Goal: Complete application form

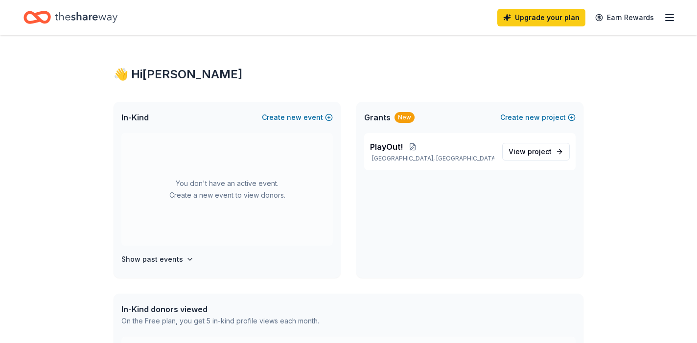
click at [72, 20] on icon "Home" at bounding box center [86, 17] width 63 height 11
click at [73, 15] on icon "Home" at bounding box center [86, 17] width 63 height 11
click at [307, 116] on button "Create new event" at bounding box center [297, 118] width 71 height 12
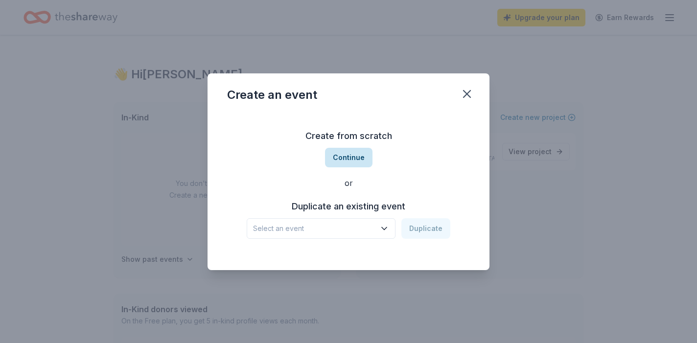
click at [340, 157] on button "Continue" at bounding box center [348, 158] width 47 height 20
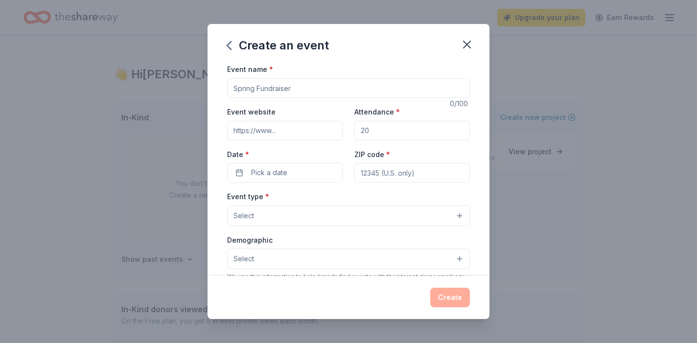
click at [293, 92] on input "Event name *" at bounding box center [348, 88] width 243 height 20
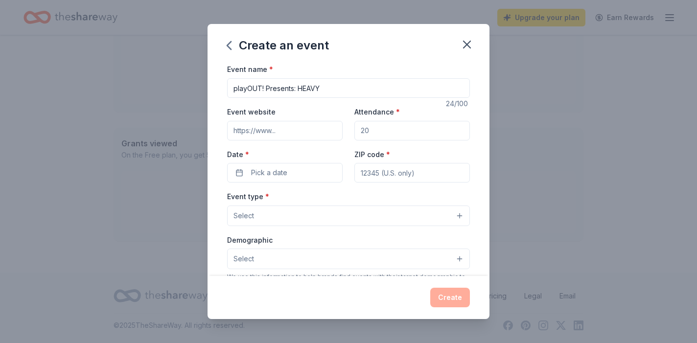
type input "playOUT! Presents: HEAVY"
click at [279, 129] on input "Event website" at bounding box center [284, 131] width 115 height 20
paste input "[URL][DOMAIN_NAME]"
type input "[URL][DOMAIN_NAME]"
click at [406, 127] on input "Attendance *" at bounding box center [411, 131] width 115 height 20
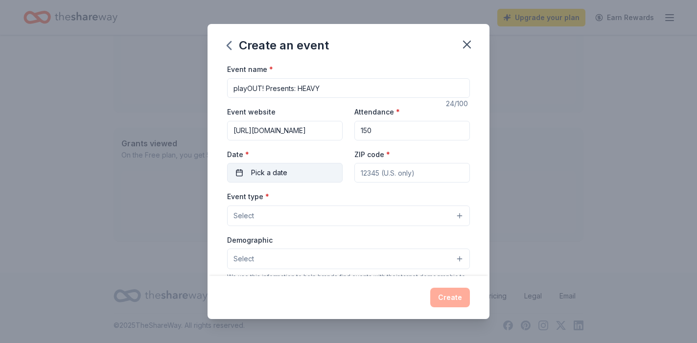
type input "150"
click at [314, 173] on button "Pick a date" at bounding box center [284, 173] width 115 height 20
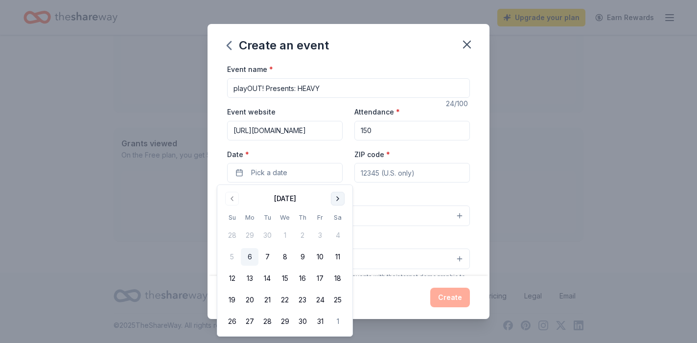
click at [336, 204] on button "Go to next month" at bounding box center [338, 199] width 14 height 14
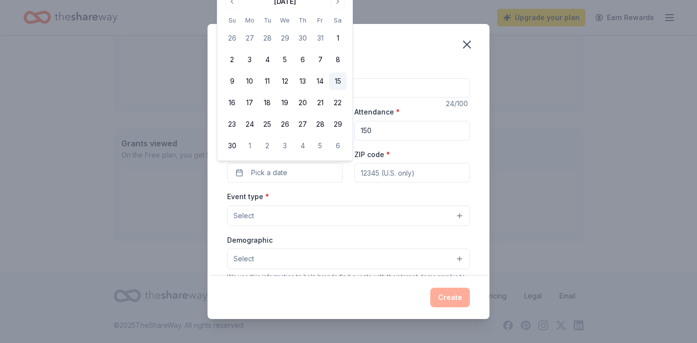
click at [334, 78] on button "15" at bounding box center [338, 81] width 18 height 18
click at [396, 174] on input "ZIP code *" at bounding box center [411, 173] width 115 height 20
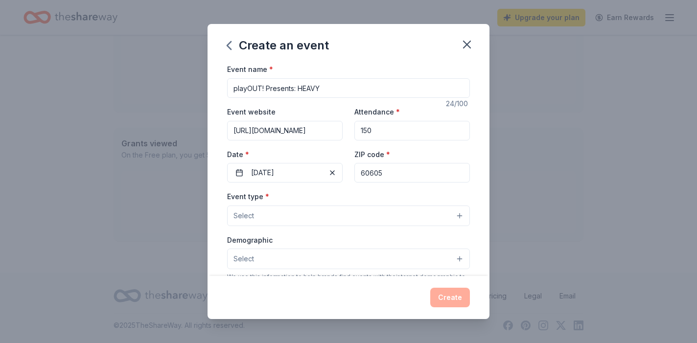
type input "60605"
click at [279, 213] on button "Select" at bounding box center [348, 216] width 243 height 21
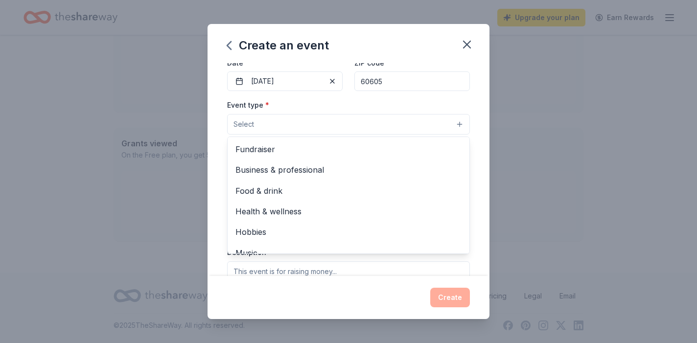
scroll to position [96, 0]
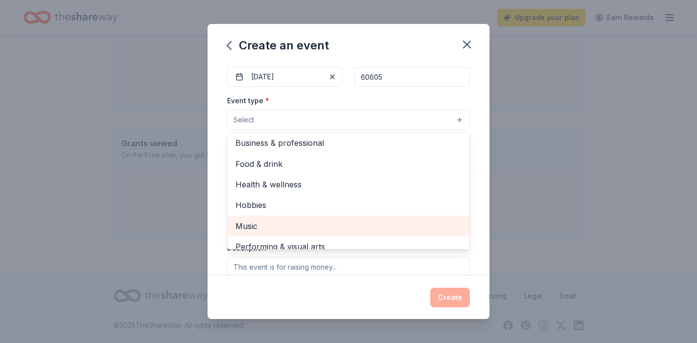
click at [274, 225] on span "Music" at bounding box center [348, 226] width 226 height 13
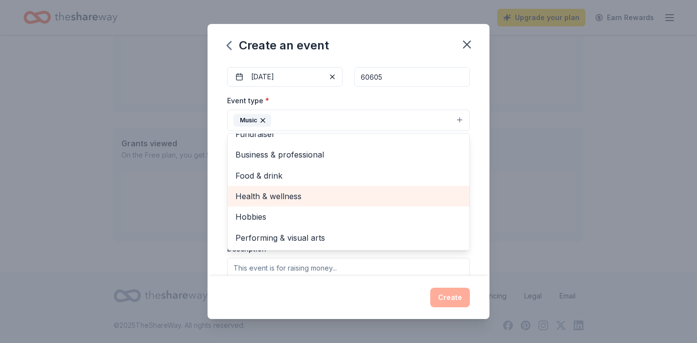
scroll to position [0, 0]
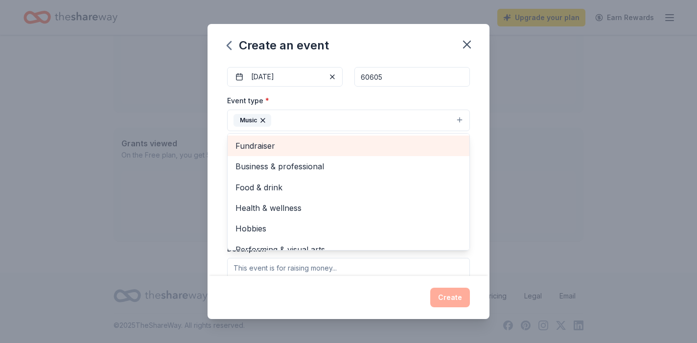
click at [268, 155] on div "Fundraiser" at bounding box center [349, 146] width 242 height 21
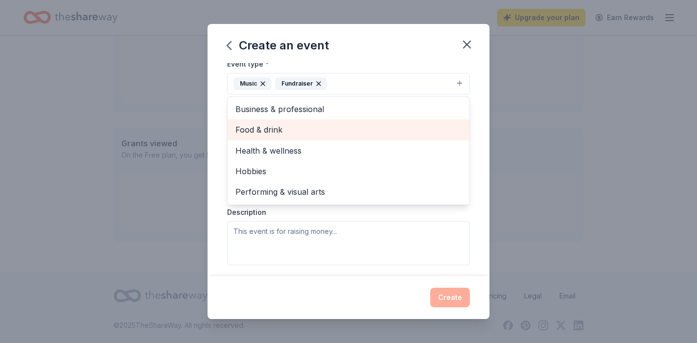
scroll to position [149, 0]
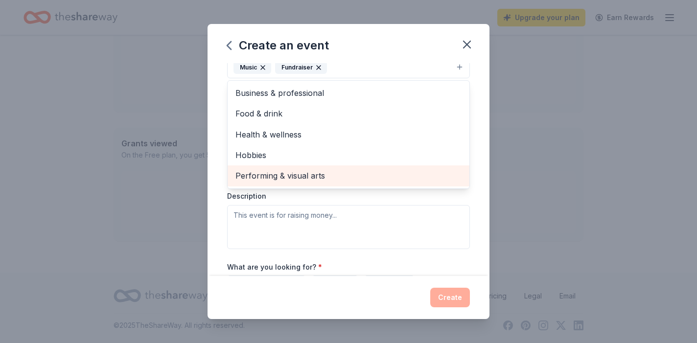
click at [257, 180] on span "Performing & visual arts" at bounding box center [348, 175] width 226 height 13
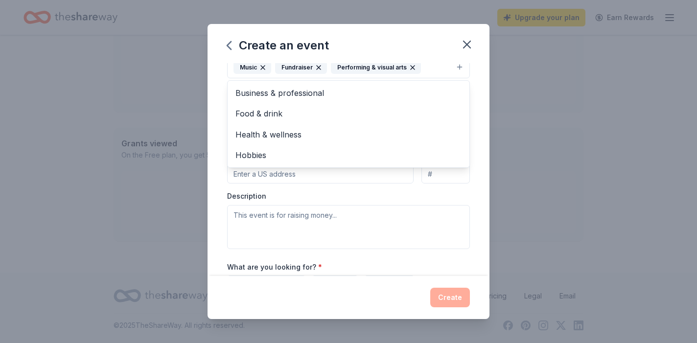
click at [210, 164] on div "Event name * playOUT! Presents: HEAVY 24 /100 Event website [URL][DOMAIN_NAME] …" at bounding box center [348, 169] width 282 height 212
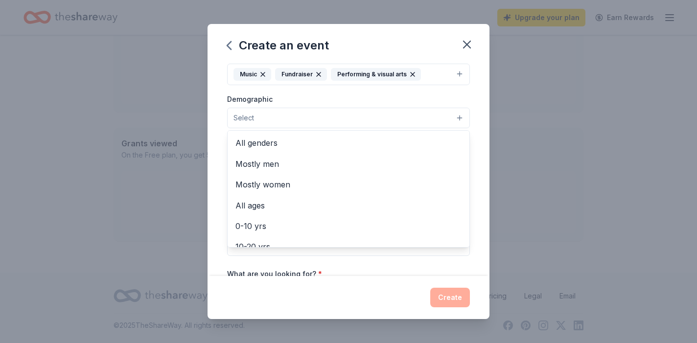
click at [261, 117] on button "Select" at bounding box center [348, 118] width 243 height 21
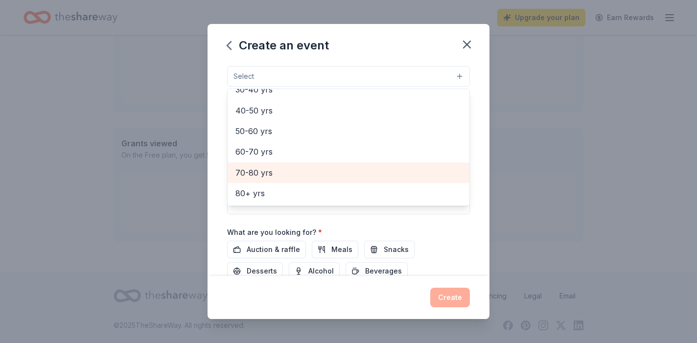
scroll to position [0, 0]
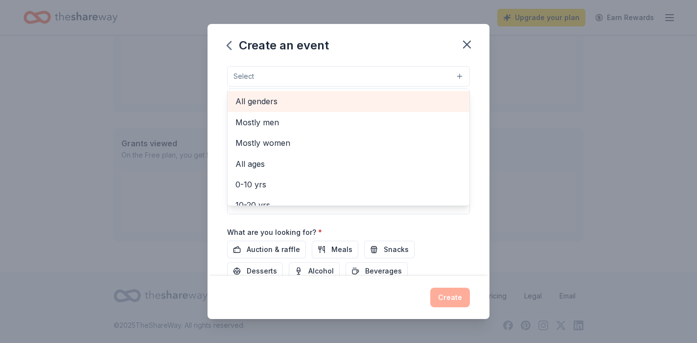
click at [233, 102] on div "All genders" at bounding box center [349, 101] width 242 height 21
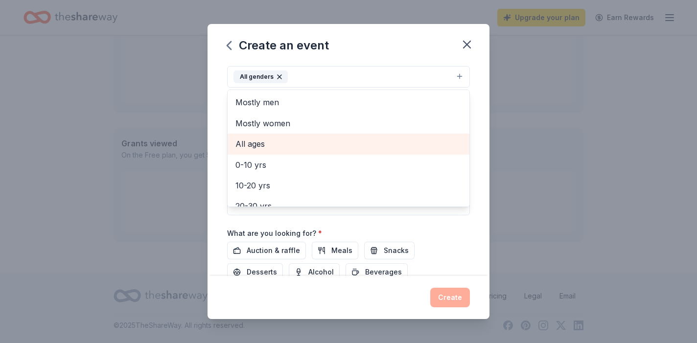
click at [243, 149] on span "All ages" at bounding box center [348, 143] width 226 height 13
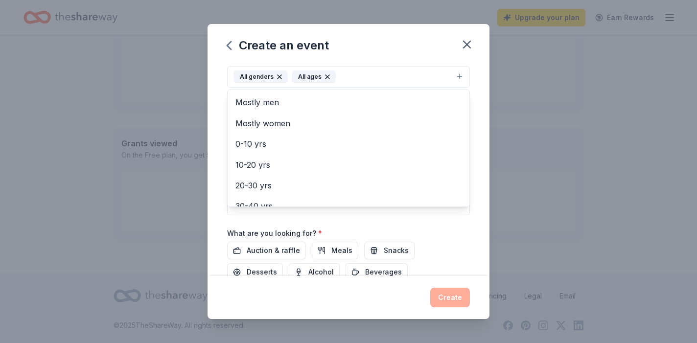
click at [217, 148] on div "Event name * playOUT! Presents: HEAVY 24 /100 Event website [URL][DOMAIN_NAME] …" at bounding box center [348, 169] width 282 height 212
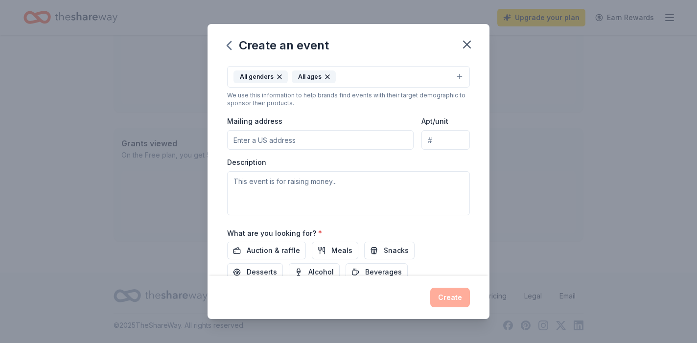
click at [252, 140] on input "Mailing address" at bounding box center [320, 140] width 186 height 20
type input "[STREET_ADDRESS]"
type input "APT 202"
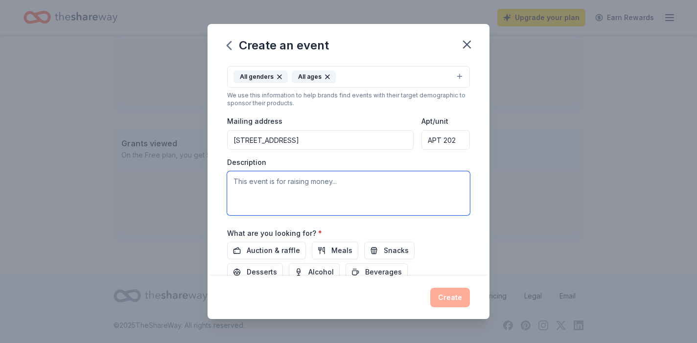
click at [316, 184] on textarea at bounding box center [348, 193] width 243 height 44
click at [278, 183] on textarea at bounding box center [348, 193] width 243 height 44
paste textarea "In partnership with Sound Mind — a concert that confronts queerness, mental hea…"
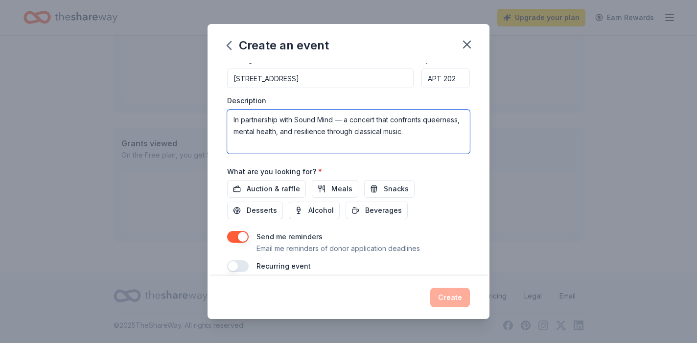
scroll to position [257, 0]
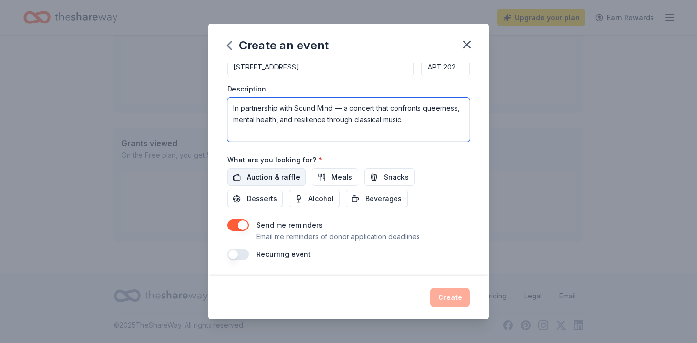
type textarea "In partnership with Sound Mind — a concert that confronts queerness, mental hea…"
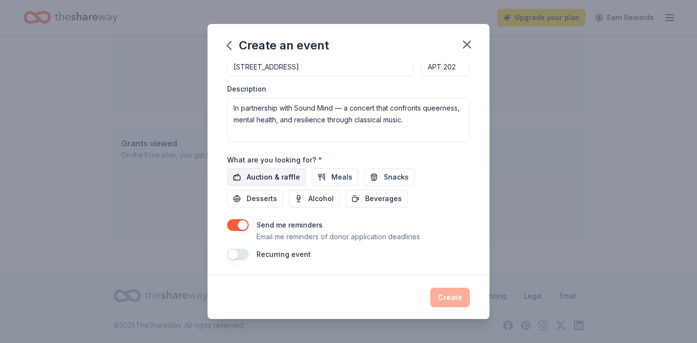
click at [278, 176] on span "Auction & raffle" at bounding box center [273, 177] width 53 height 12
click at [384, 176] on span "Snacks" at bounding box center [396, 177] width 25 height 12
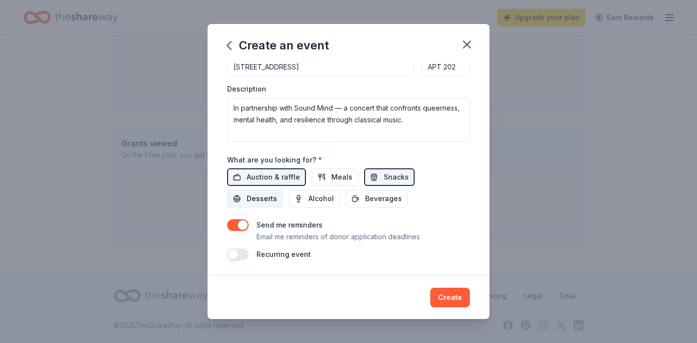
click at [283, 190] on button "Desserts" at bounding box center [255, 199] width 56 height 18
click at [308, 199] on span "Alcohol" at bounding box center [320, 199] width 25 height 12
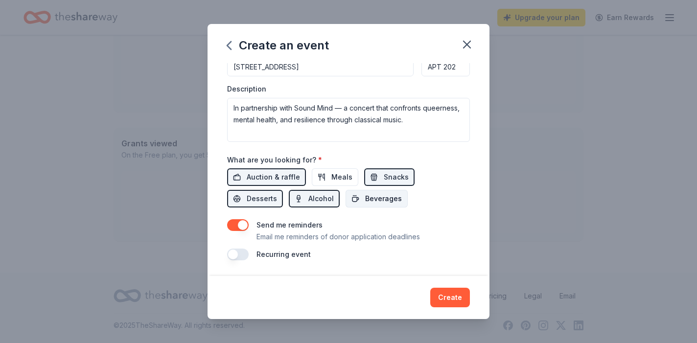
click at [365, 196] on span "Beverages" at bounding box center [383, 199] width 37 height 12
click at [445, 297] on button "Create" at bounding box center [450, 298] width 40 height 20
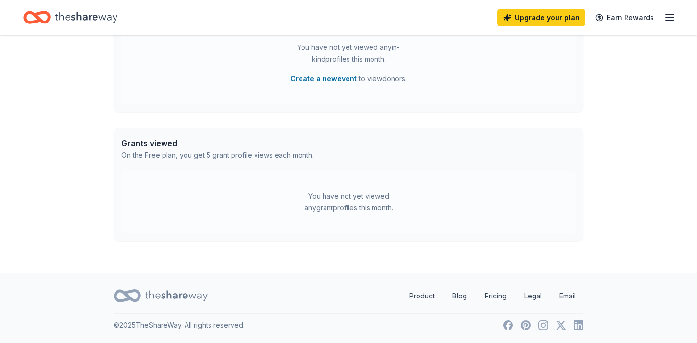
scroll to position [295, 0]
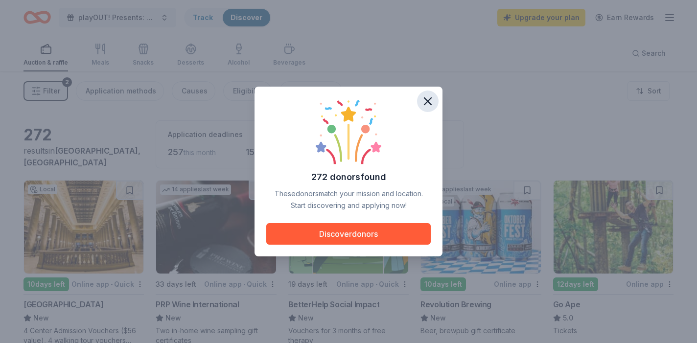
click at [426, 96] on icon "button" at bounding box center [428, 101] width 14 height 14
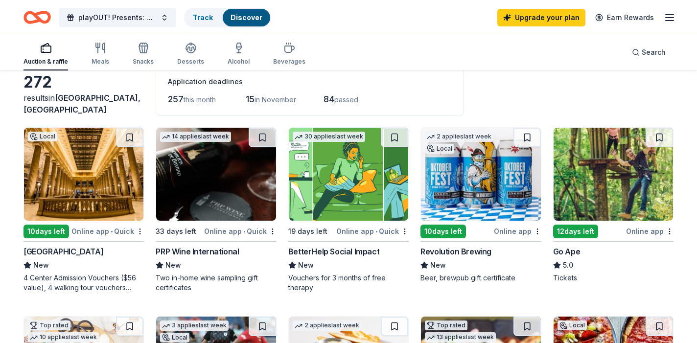
scroll to position [54, 0]
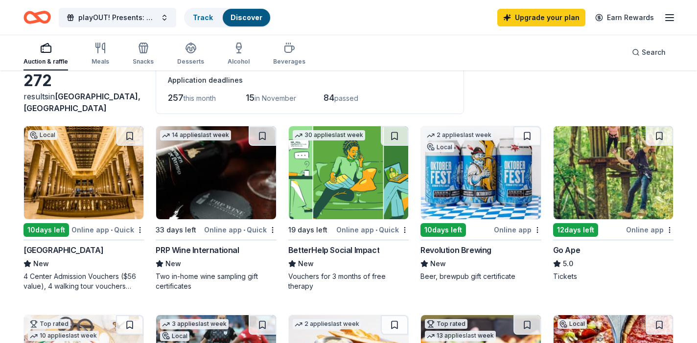
click at [368, 194] on img at bounding box center [348, 172] width 119 height 93
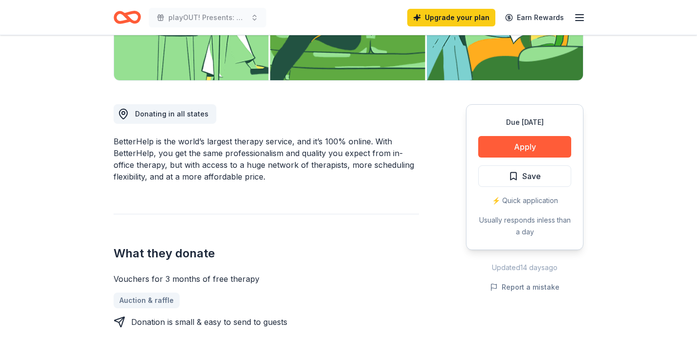
scroll to position [221, 0]
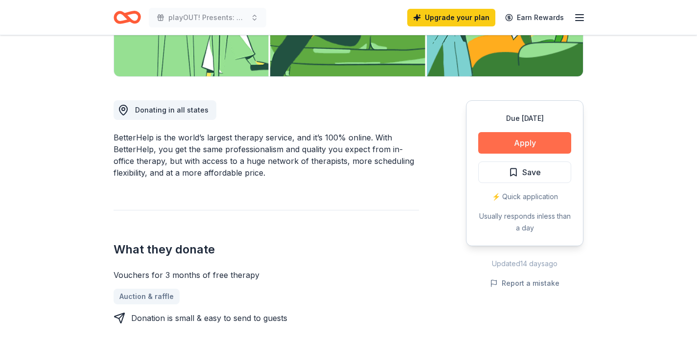
click at [552, 142] on button "Apply" at bounding box center [524, 143] width 93 height 22
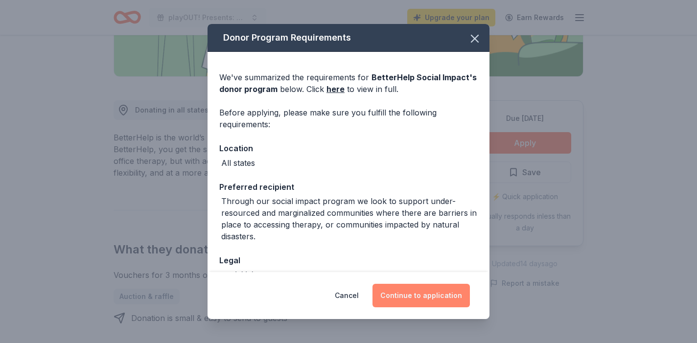
click at [417, 298] on button "Continue to application" at bounding box center [420, 295] width 97 height 23
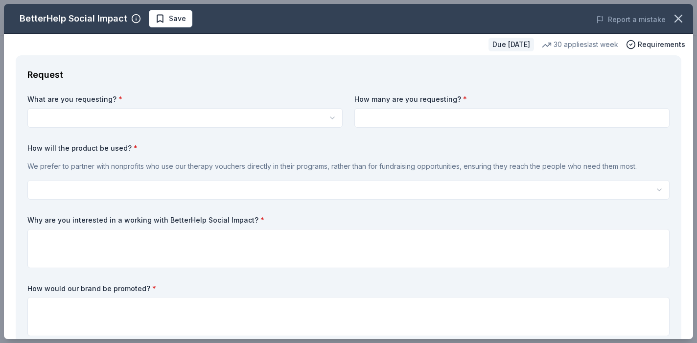
scroll to position [0, 0]
click at [179, 115] on html "playOUT! Presents: HEAVY Upgrade your plan Earn Rewards Due in 19 days Share Be…" at bounding box center [348, 171] width 697 height 343
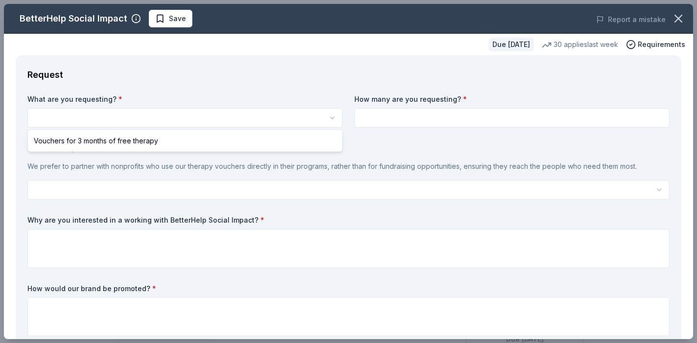
select select "Vouchers for 3 months of free therapy"
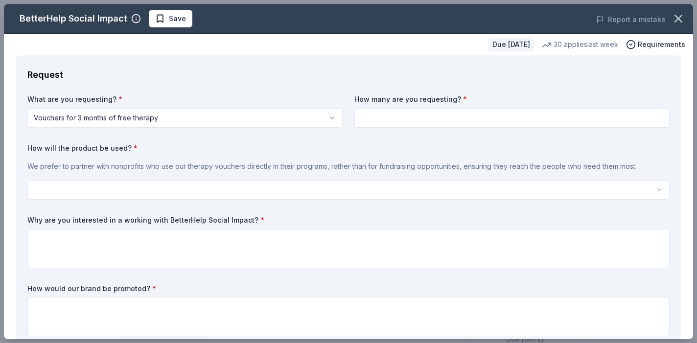
click at [411, 118] on input at bounding box center [511, 118] width 315 height 20
type input "3"
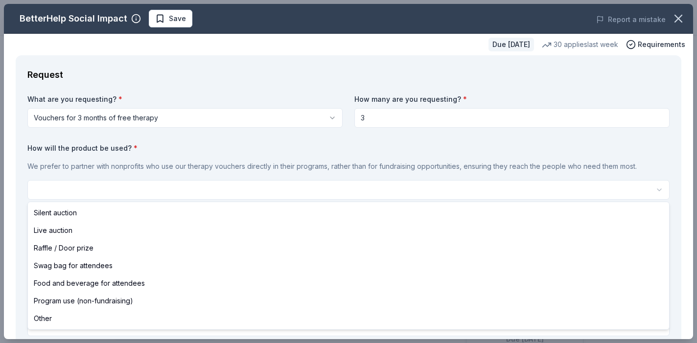
click at [223, 189] on html "playOUT! Presents: HEAVY Save Apply Due in 19 days Share BetterHelp Social Impa…" at bounding box center [348, 171] width 697 height 343
select select "programUse"
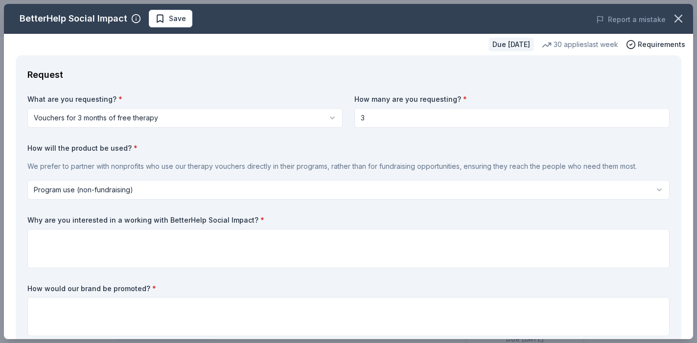
click at [371, 114] on input "3" at bounding box center [511, 118] width 315 height 20
type input "12"
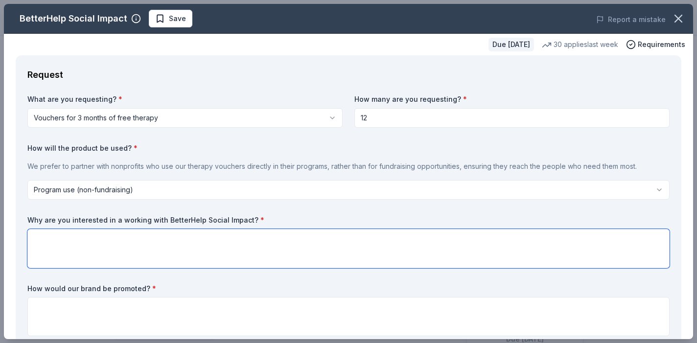
click at [216, 245] on textarea at bounding box center [348, 248] width 642 height 39
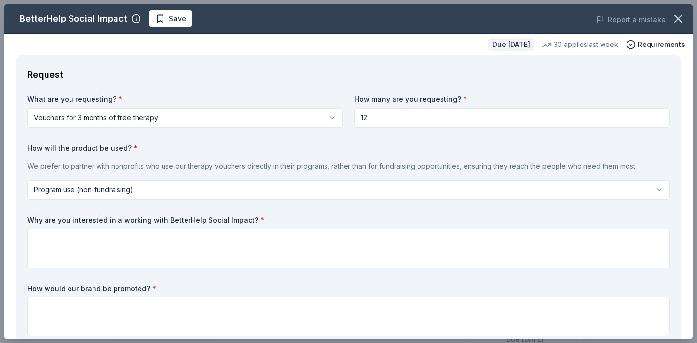
drag, startPoint x: 27, startPoint y: 165, endPoint x: 636, endPoint y: 165, distance: 608.7
click at [636, 165] on p "We prefer to partner with nonprofits who use our therapy vouchers directly in t…" at bounding box center [348, 166] width 642 height 12
drag, startPoint x: 636, startPoint y: 165, endPoint x: 205, endPoint y: 180, distance: 431.8
click at [206, 180] on div "How will the product be used? * We prefer to partner with nonprofits who use ou…" at bounding box center [348, 171] width 642 height 57
drag, startPoint x: 25, startPoint y: 162, endPoint x: 139, endPoint y: 178, distance: 115.1
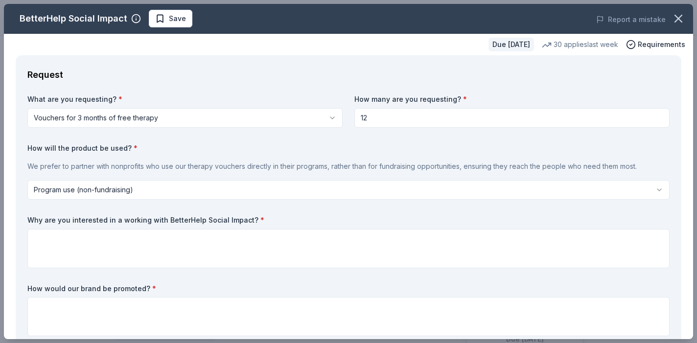
click at [139, 179] on div "Request What are you requesting? * Vouchers for 3 months of free therapy Vouche…" at bounding box center [348, 203] width 665 height 297
drag, startPoint x: 154, startPoint y: 167, endPoint x: 263, endPoint y: 169, distance: 109.1
click at [263, 169] on p "We prefer to partner with nonprofits who use our therapy vouchers directly in t…" at bounding box center [348, 166] width 642 height 12
drag, startPoint x: 179, startPoint y: 166, endPoint x: 309, endPoint y: 166, distance: 130.2
click at [309, 166] on p "We prefer to partner with nonprofits who use our therapy vouchers directly in t…" at bounding box center [348, 166] width 642 height 12
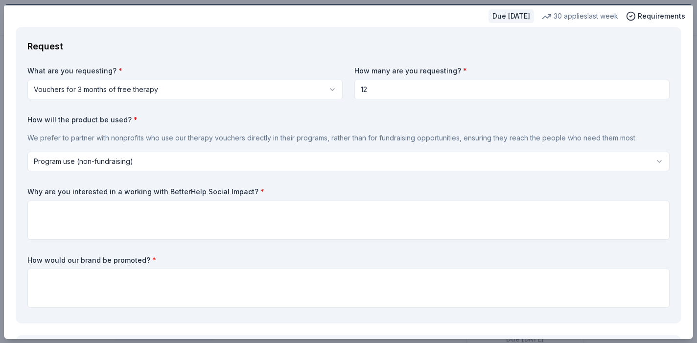
scroll to position [29, 0]
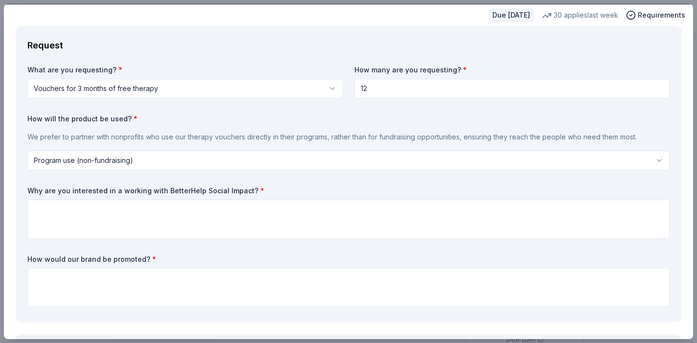
drag, startPoint x: 23, startPoint y: 189, endPoint x: 291, endPoint y: 185, distance: 267.7
click at [291, 186] on div "Request What are you requesting? * Vouchers for 3 months of free therapy Vouche…" at bounding box center [348, 174] width 665 height 297
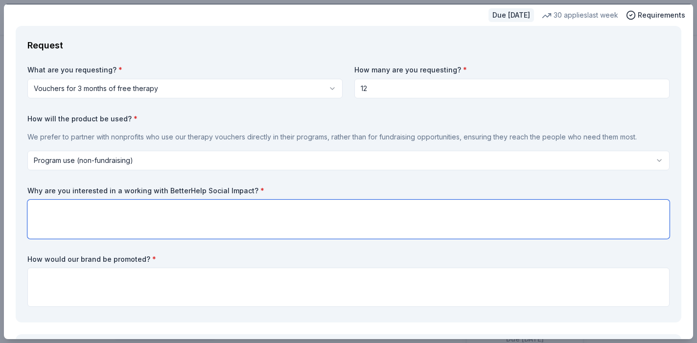
click at [284, 222] on textarea at bounding box center [348, 219] width 642 height 39
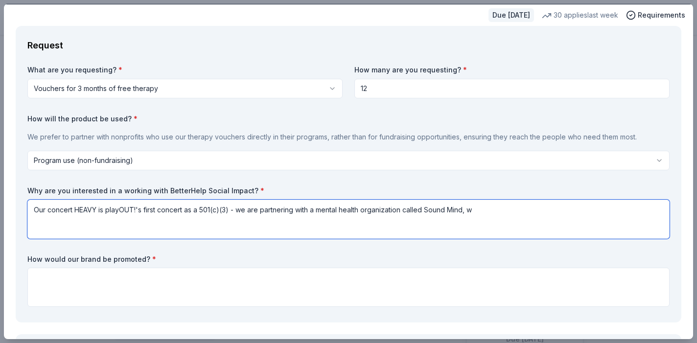
click at [234, 211] on textarea "Our concert HEAVY is playOUT!'s first concert as a 501(c)(3) - we are partnerin…" at bounding box center [348, 219] width 642 height 39
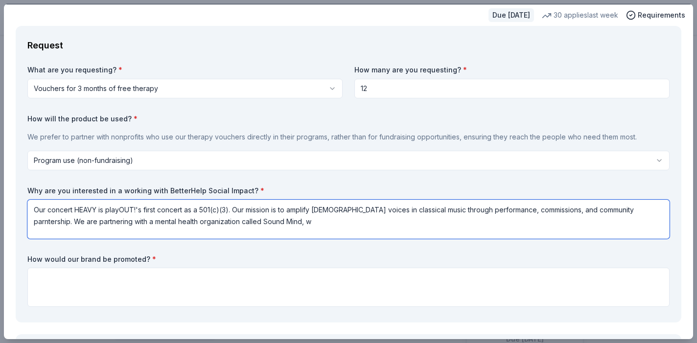
click at [642, 211] on textarea "Our concert HEAVY is playOUT!'s first concert as a 501(c)(3). Our mission is to…" at bounding box center [348, 219] width 642 height 39
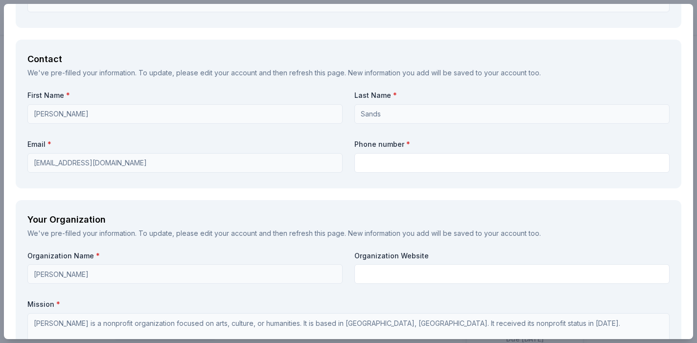
scroll to position [666, 0]
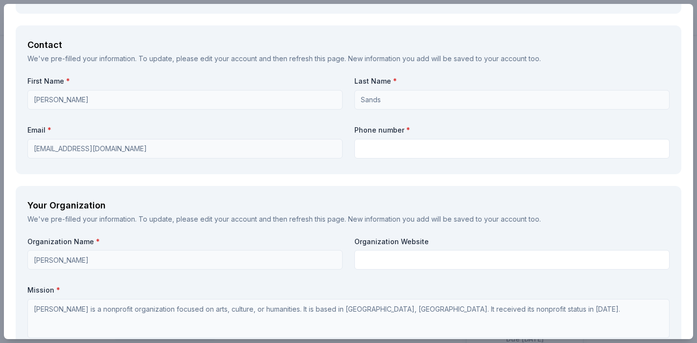
type textarea "Our concert HEAVY is playOUT!'s first concert as a 501(c)(3). Our mission is to…"
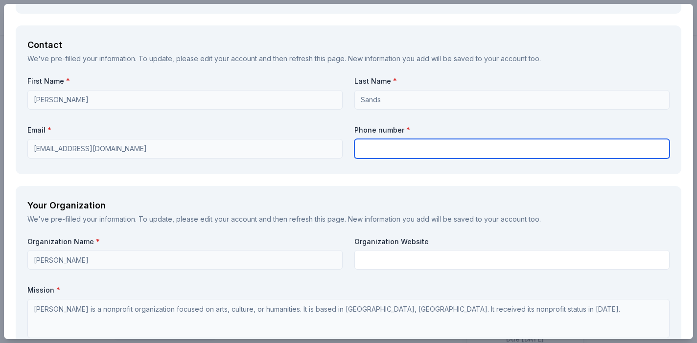
click at [611, 144] on input "text" at bounding box center [511, 149] width 315 height 20
type input "6308770916"
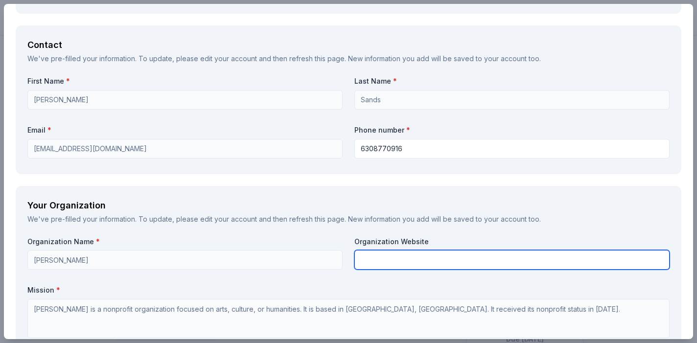
type input "playOUT! inc."
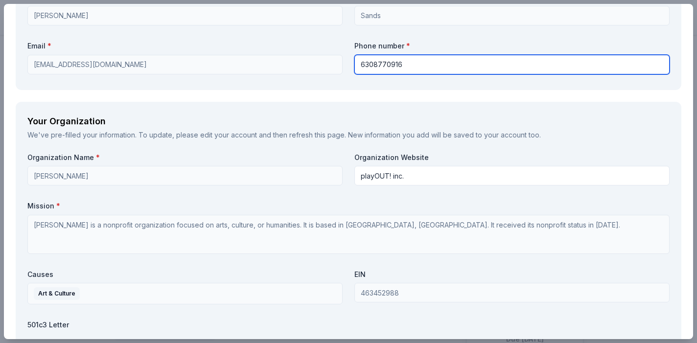
scroll to position [752, 0]
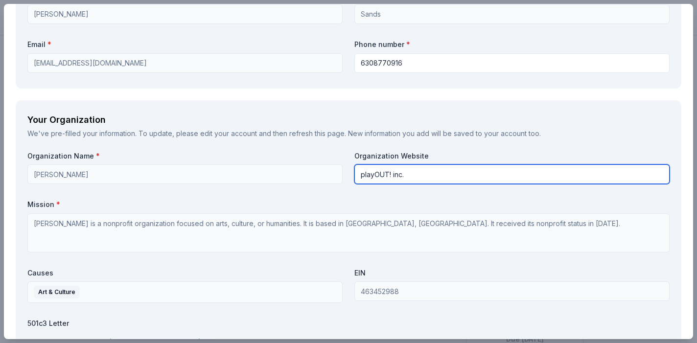
click at [408, 174] on input "playOUT! inc." at bounding box center [511, 174] width 315 height 20
paste input "https://www.playoutchicago.org/"
type input "https://www.playoutchicago.org/"
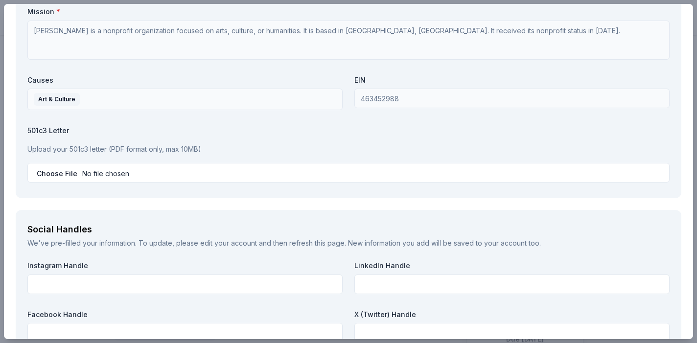
scroll to position [948, 0]
